Goal: Use online tool/utility: Utilize a website feature to perform a specific function

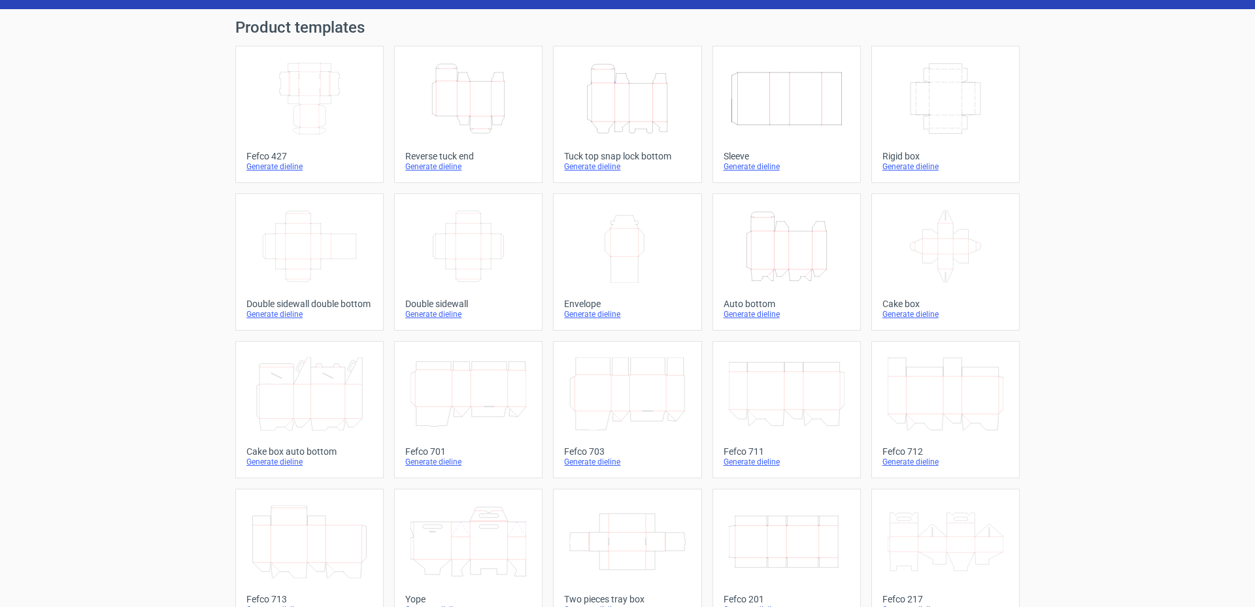
scroll to position [65, 0]
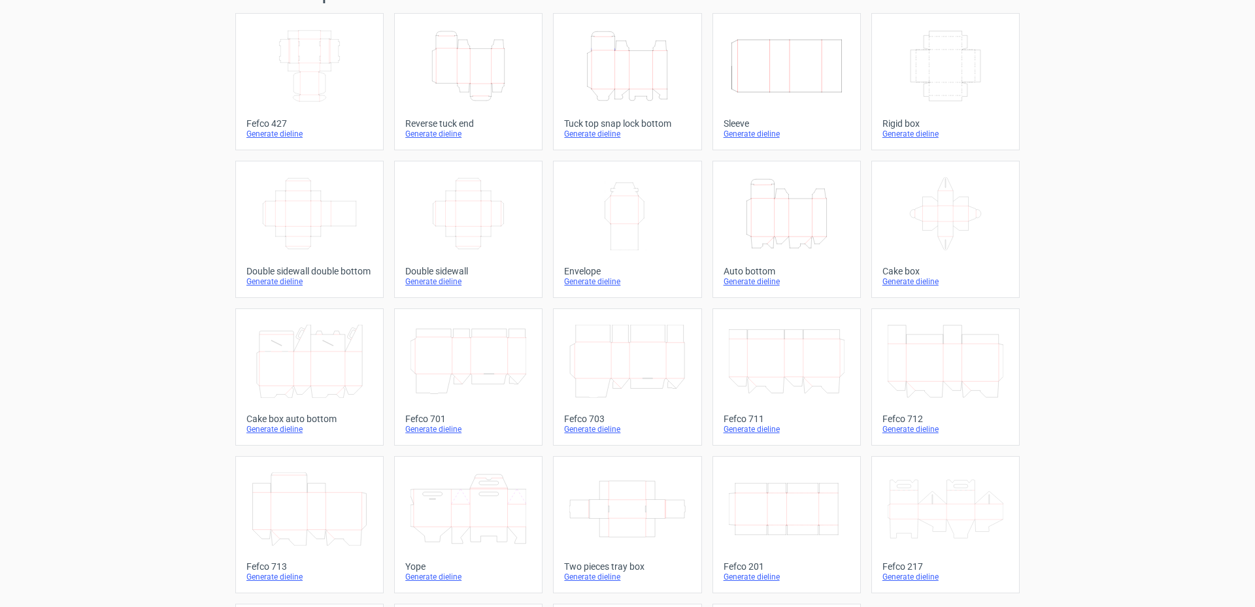
click at [750, 499] on icon "Width Depth Height" at bounding box center [787, 509] width 116 height 73
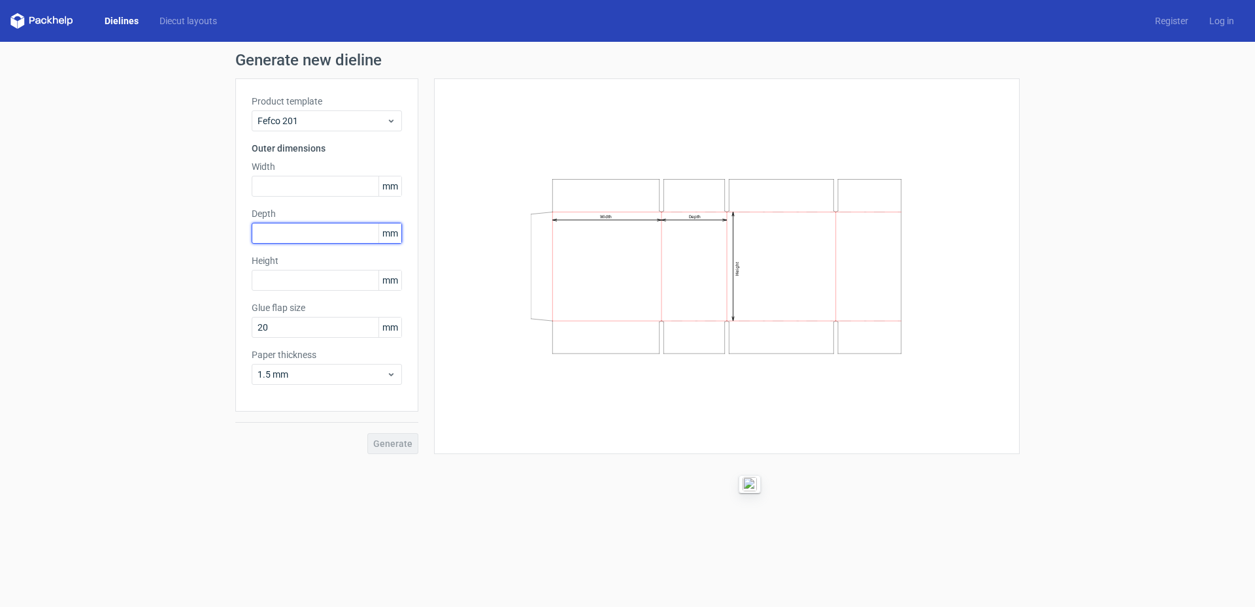
click at [304, 231] on input "text" at bounding box center [327, 233] width 150 height 21
type input "20"
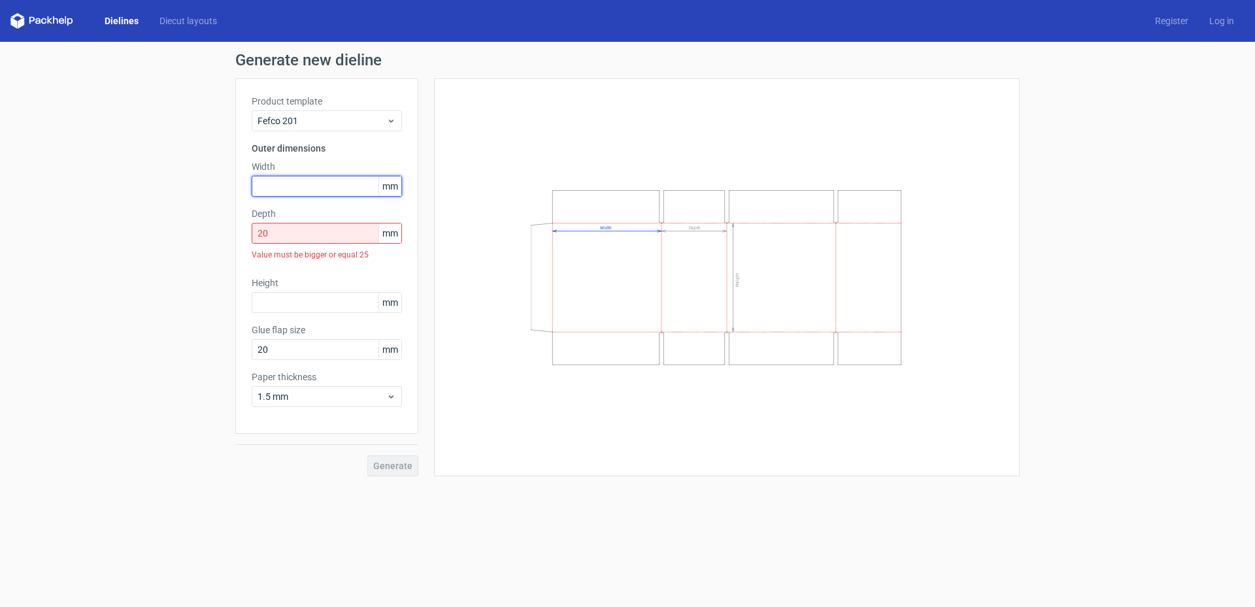
click at [322, 189] on input "text" at bounding box center [327, 186] width 150 height 21
type input "120"
click at [311, 302] on input "text" at bounding box center [327, 302] width 150 height 21
type input "120"
click at [318, 180] on input "120" at bounding box center [327, 186] width 150 height 21
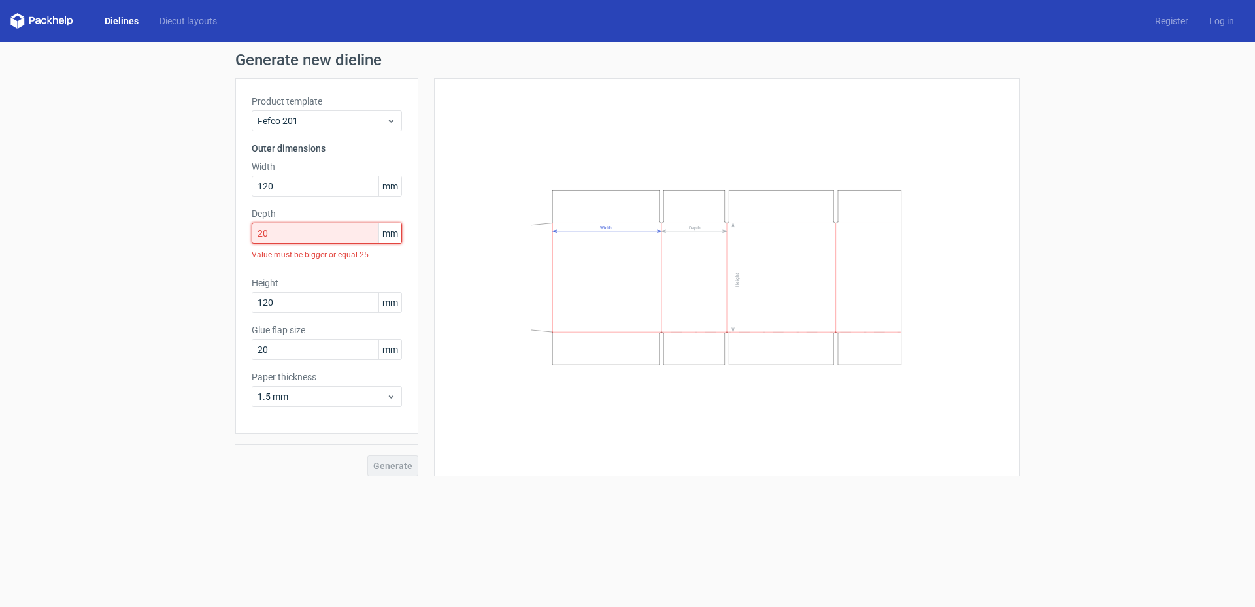
click at [334, 236] on input "20" at bounding box center [327, 233] width 150 height 21
drag, startPoint x: 335, startPoint y: 233, endPoint x: 236, endPoint y: 237, distance: 98.8
click at [236, 237] on div "Product template Fefco 201 Outer dimensions Width 120 mm Depth 20 mm Value must…" at bounding box center [326, 256] width 183 height 356
click at [286, 121] on span "Fefco 201" at bounding box center [322, 120] width 129 height 13
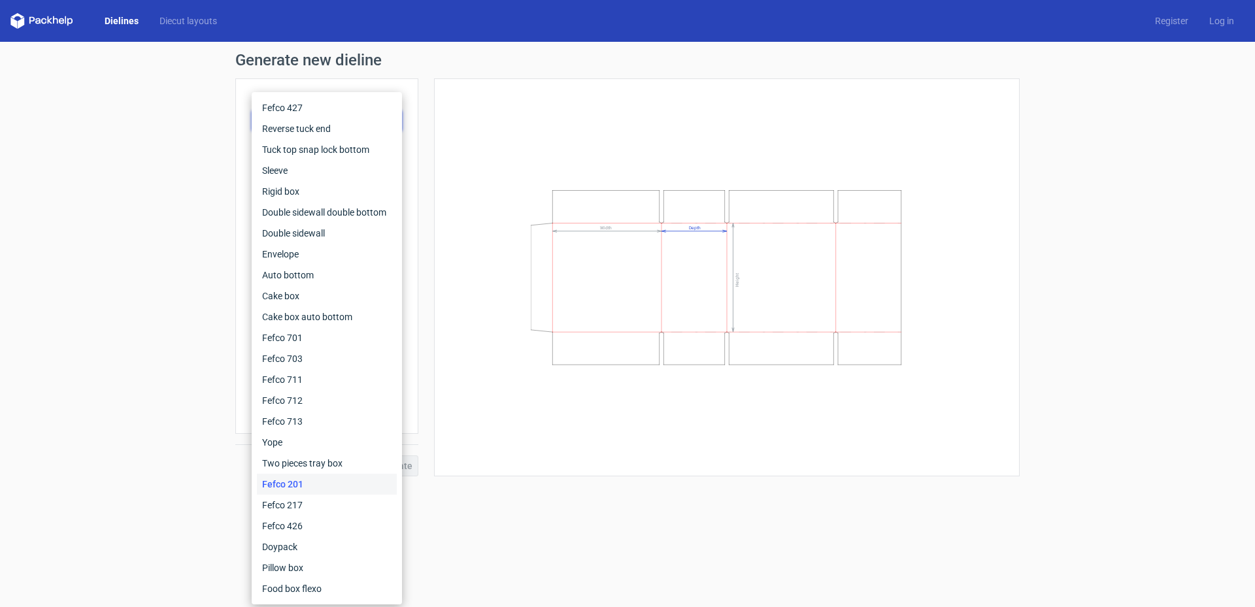
click at [122, 16] on link "Dielines" at bounding box center [121, 20] width 55 height 13
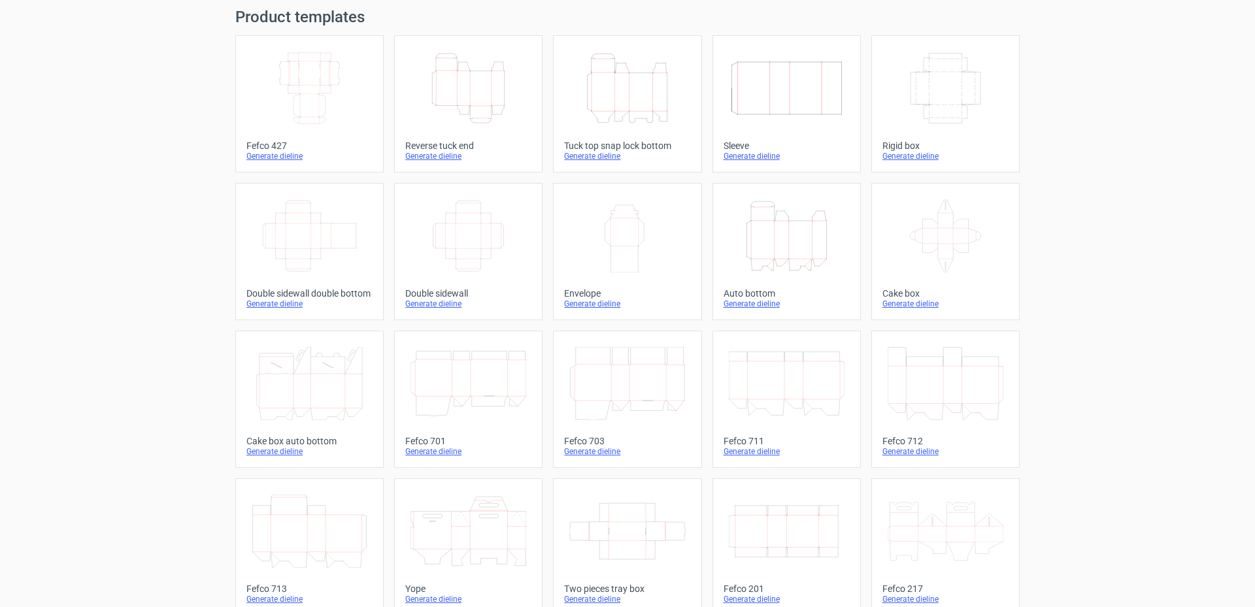
scroll to position [65, 0]
